Goal: Transaction & Acquisition: Purchase product/service

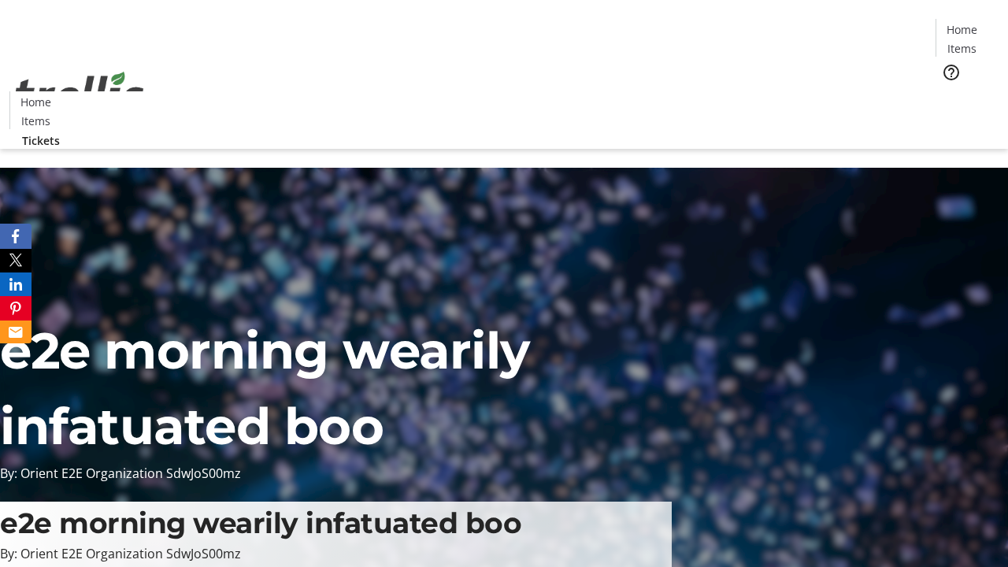
click at [949, 91] on span "Tickets" at bounding box center [968, 99] width 38 height 17
